Goal: Transaction & Acquisition: Subscribe to service/newsletter

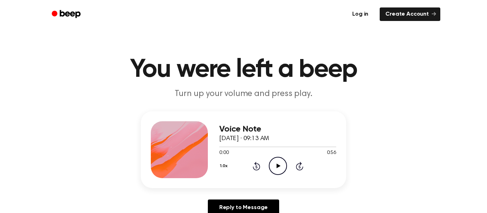
click at [363, 13] on link "Log in" at bounding box center [360, 14] width 30 height 16
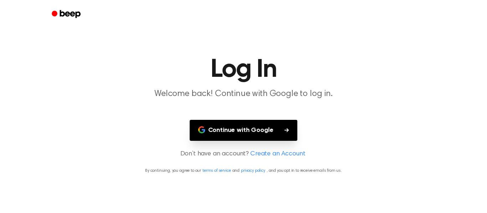
click at [233, 133] on button "Continue with Google" at bounding box center [244, 130] width 108 height 21
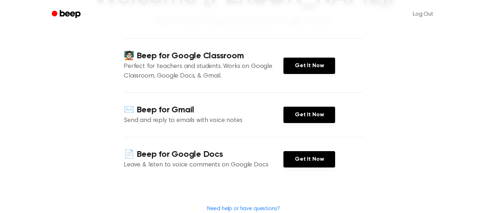
scroll to position [102, 0]
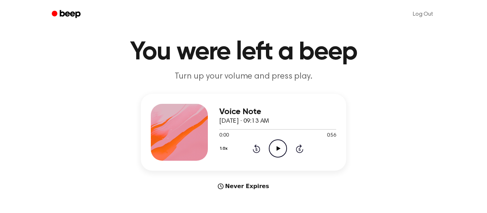
scroll to position [17, 0]
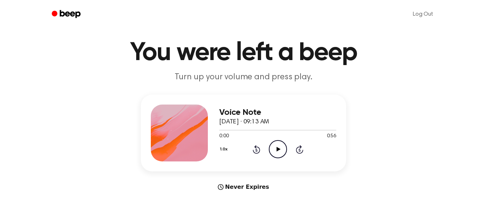
click at [281, 156] on icon "Play Audio" at bounding box center [278, 149] width 18 height 18
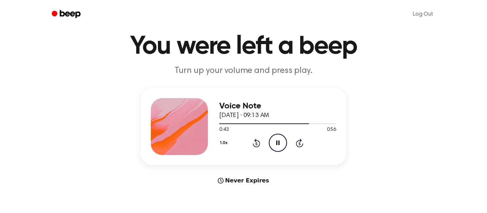
scroll to position [20, 0]
